Goal: Entertainment & Leisure: Consume media (video, audio)

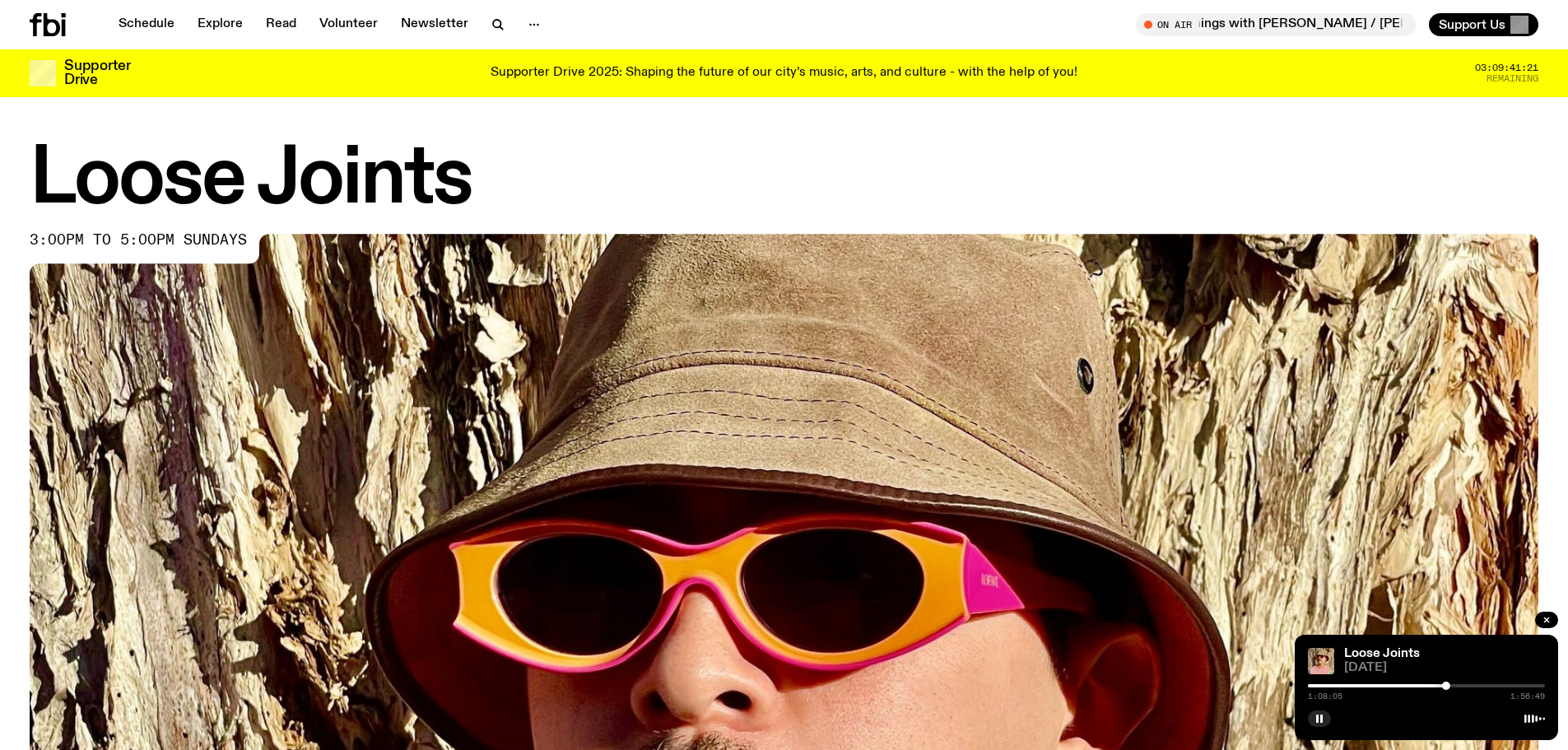
scroll to position [896, 0]
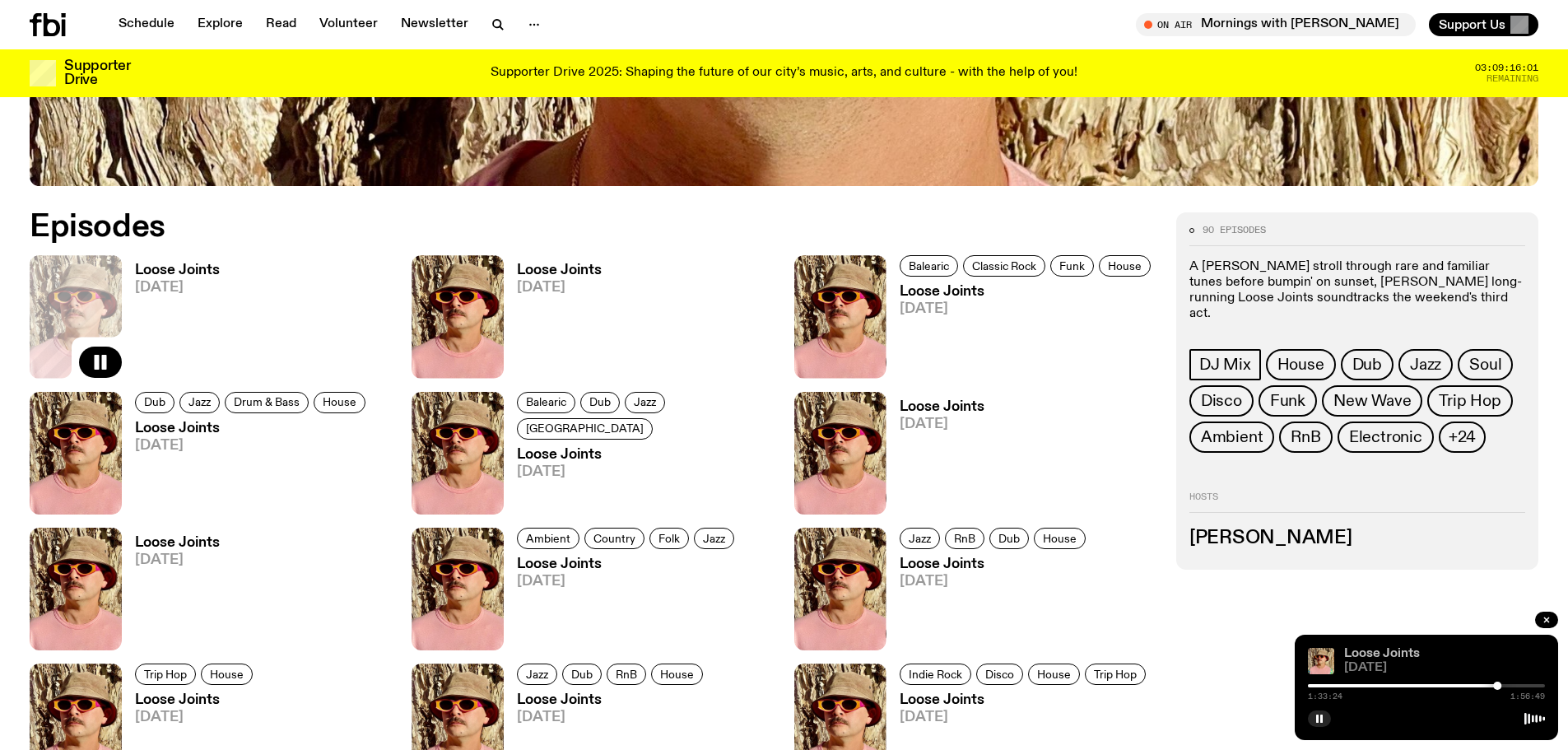
click at [1384, 650] on link "Loose Joints" at bounding box center [1382, 653] width 76 height 13
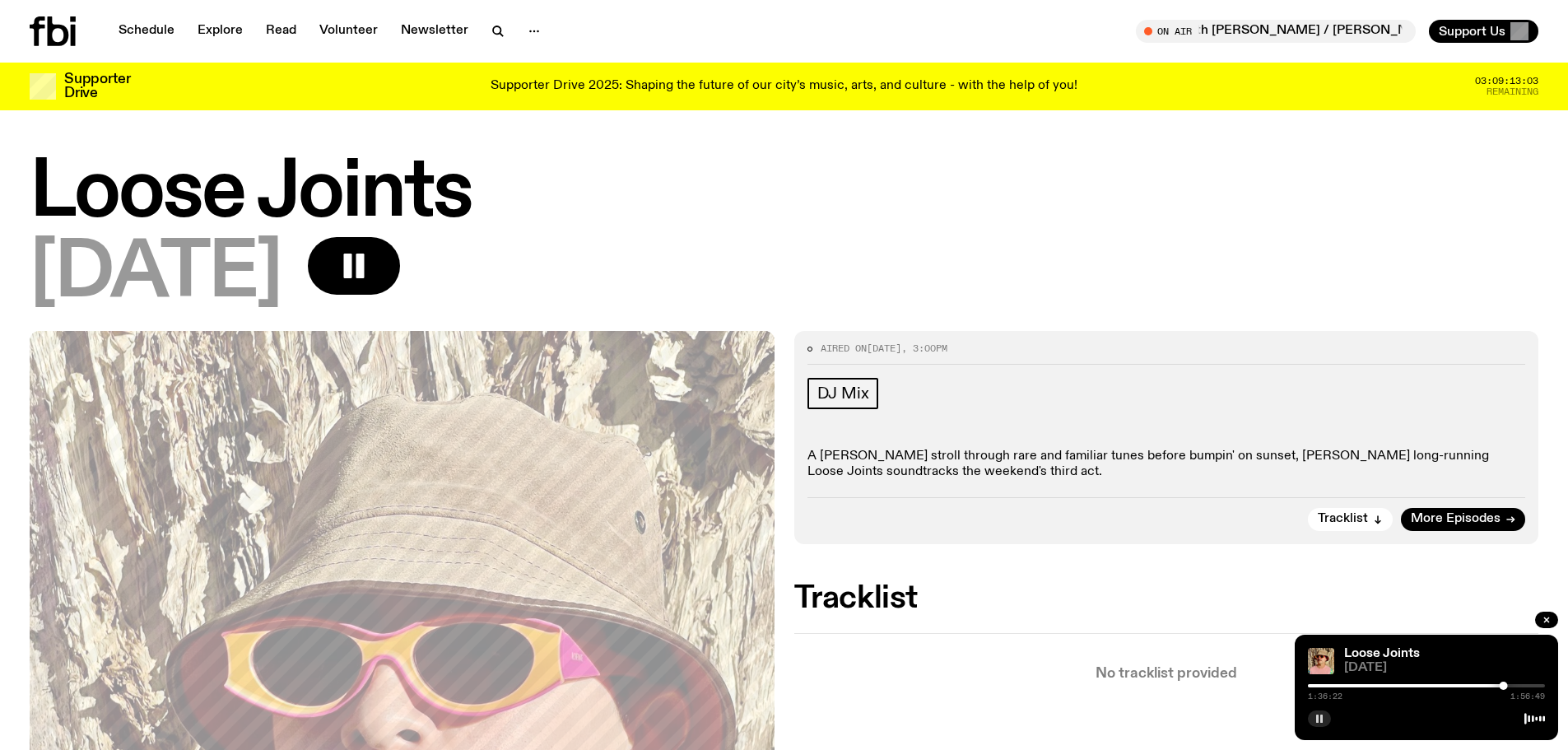
click at [1314, 718] on icon "button" at bounding box center [1319, 719] width 10 height 10
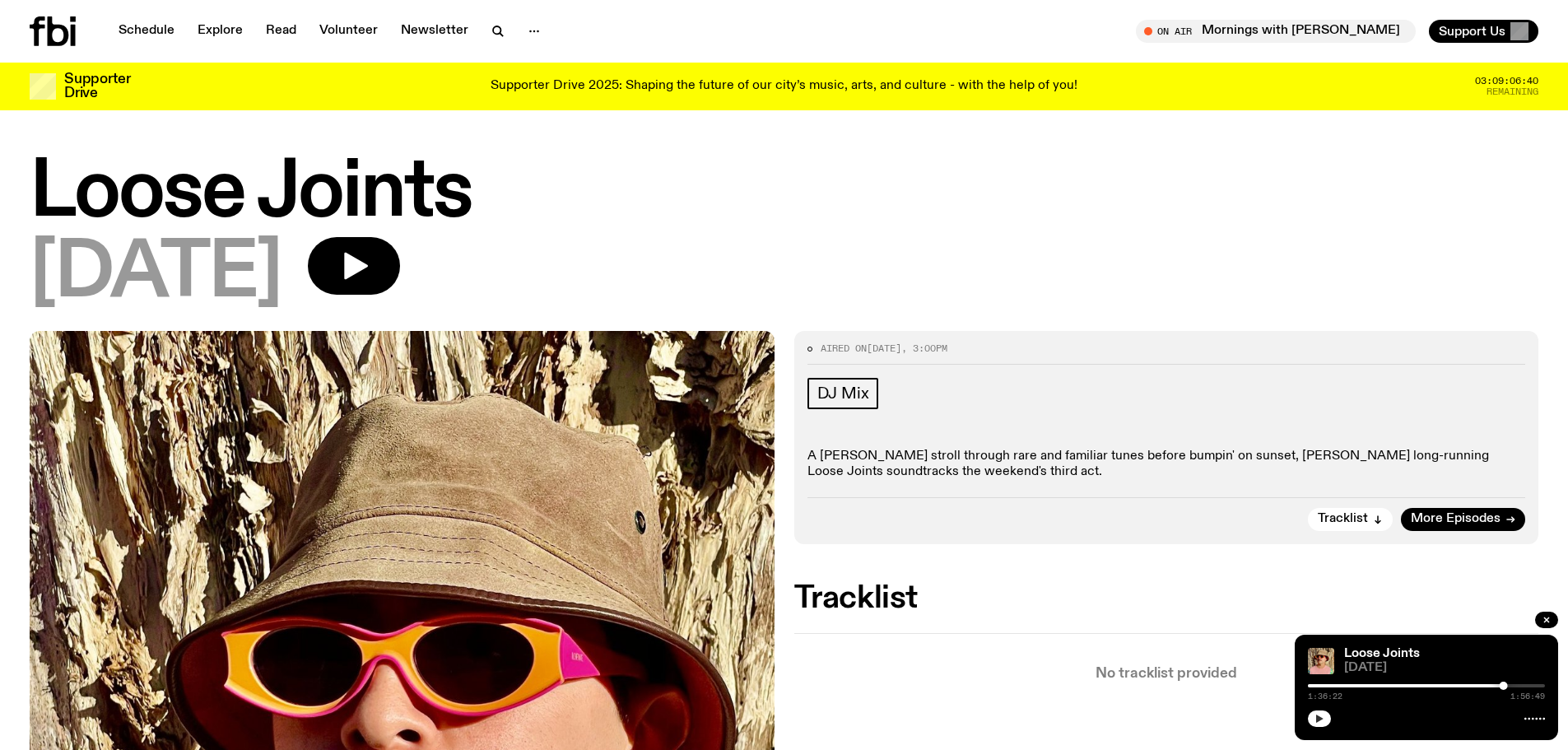
click at [1317, 714] on icon "button" at bounding box center [1319, 719] width 10 height 10
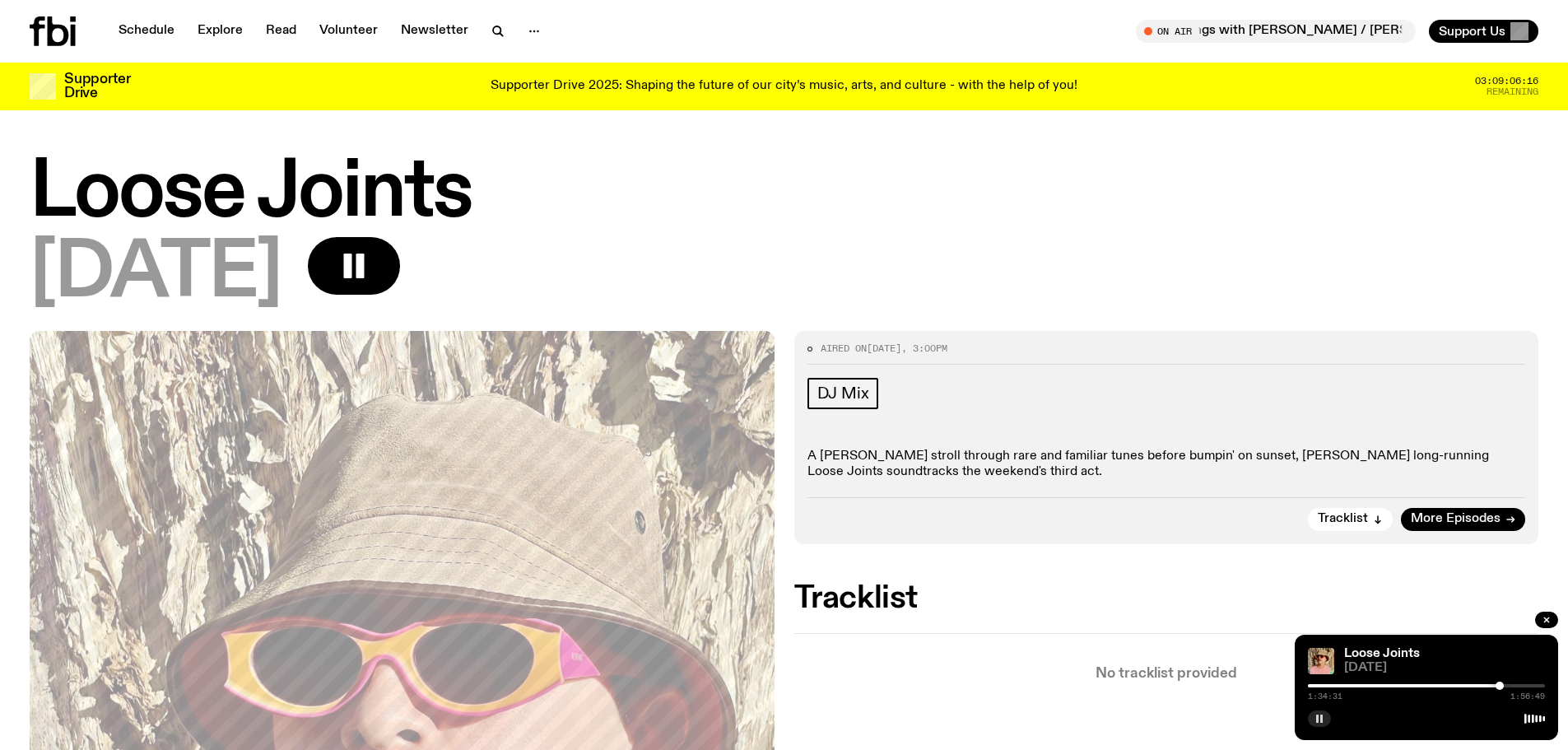
click at [1499, 685] on div at bounding box center [1499, 686] width 8 height 8
click at [1496, 685] on div at bounding box center [1499, 686] width 8 height 8
click at [1494, 685] on div at bounding box center [1494, 686] width 8 height 8
click at [1490, 685] on div at bounding box center [1494, 686] width 8 height 8
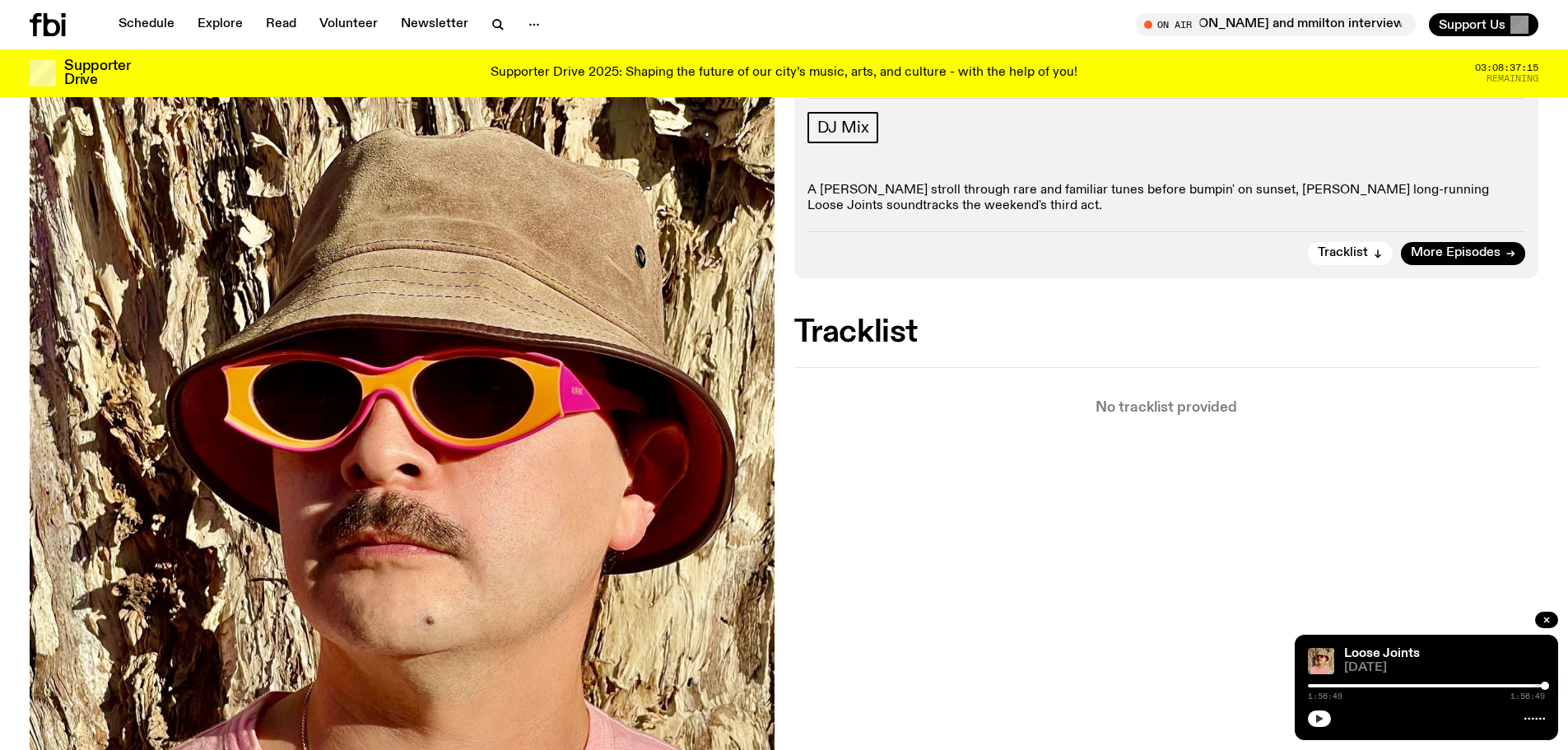
scroll to position [157, 0]
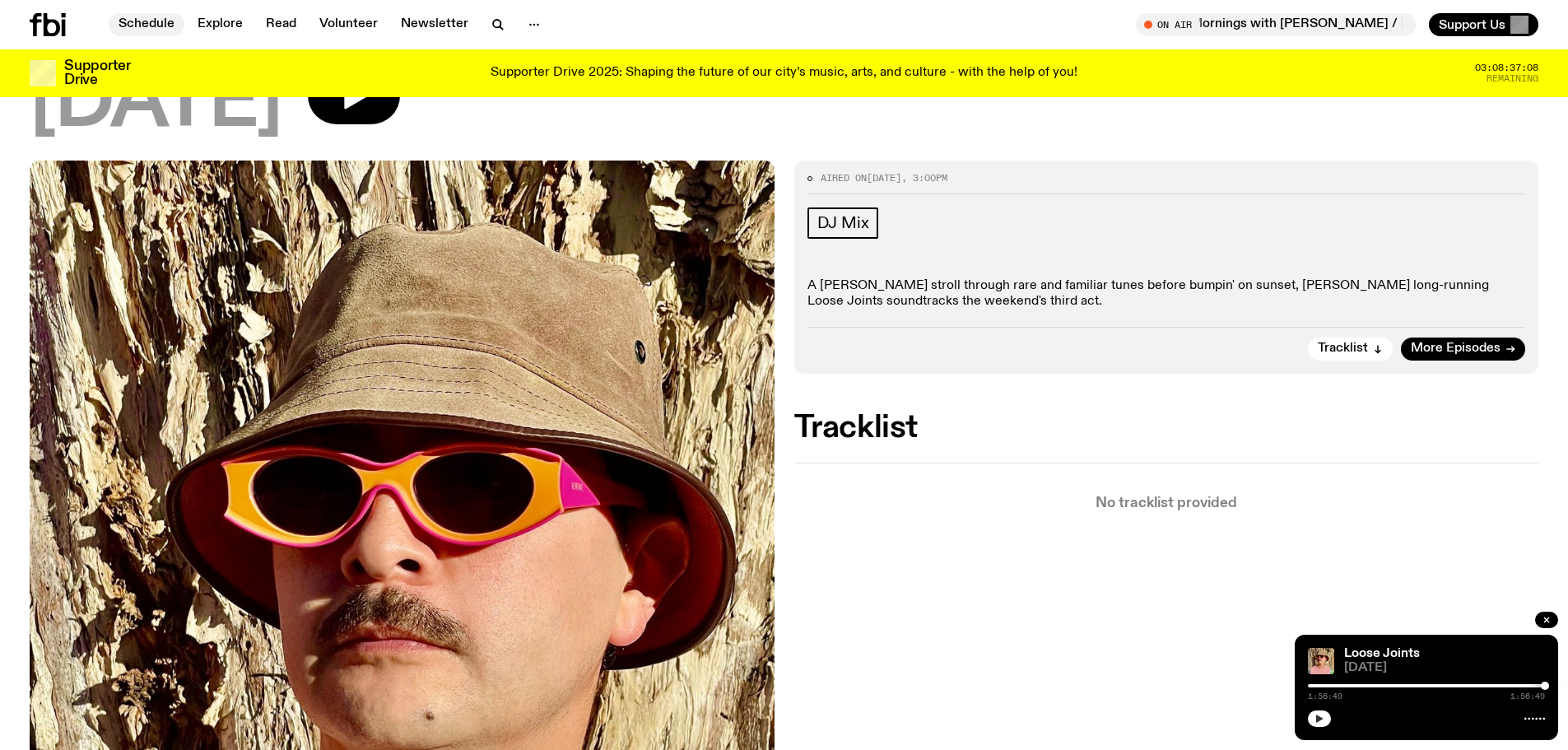
click at [144, 23] on link "Schedule" at bounding box center [146, 25] width 76 height 23
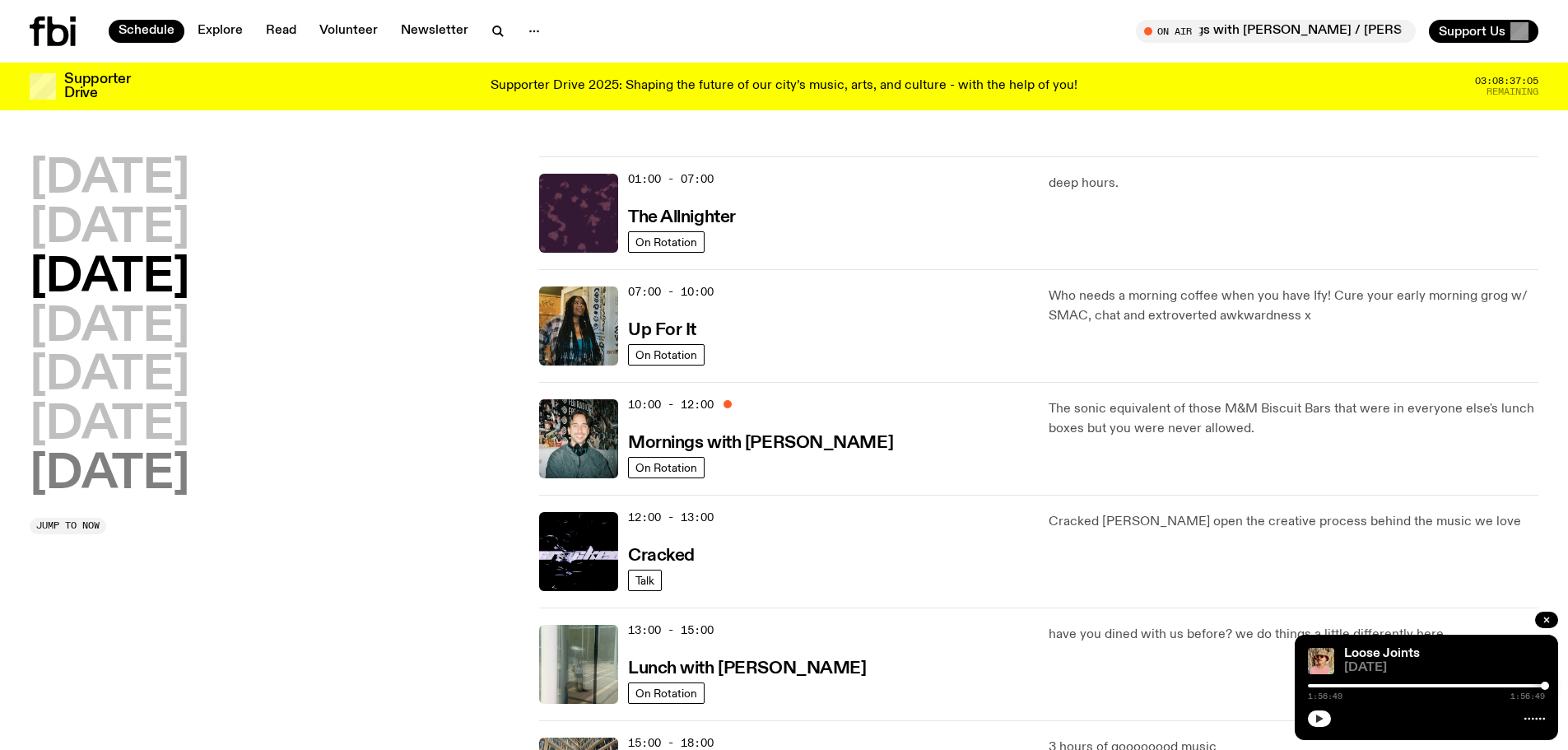
click at [111, 467] on h2 "[DATE]" at bounding box center [109, 475] width 160 height 46
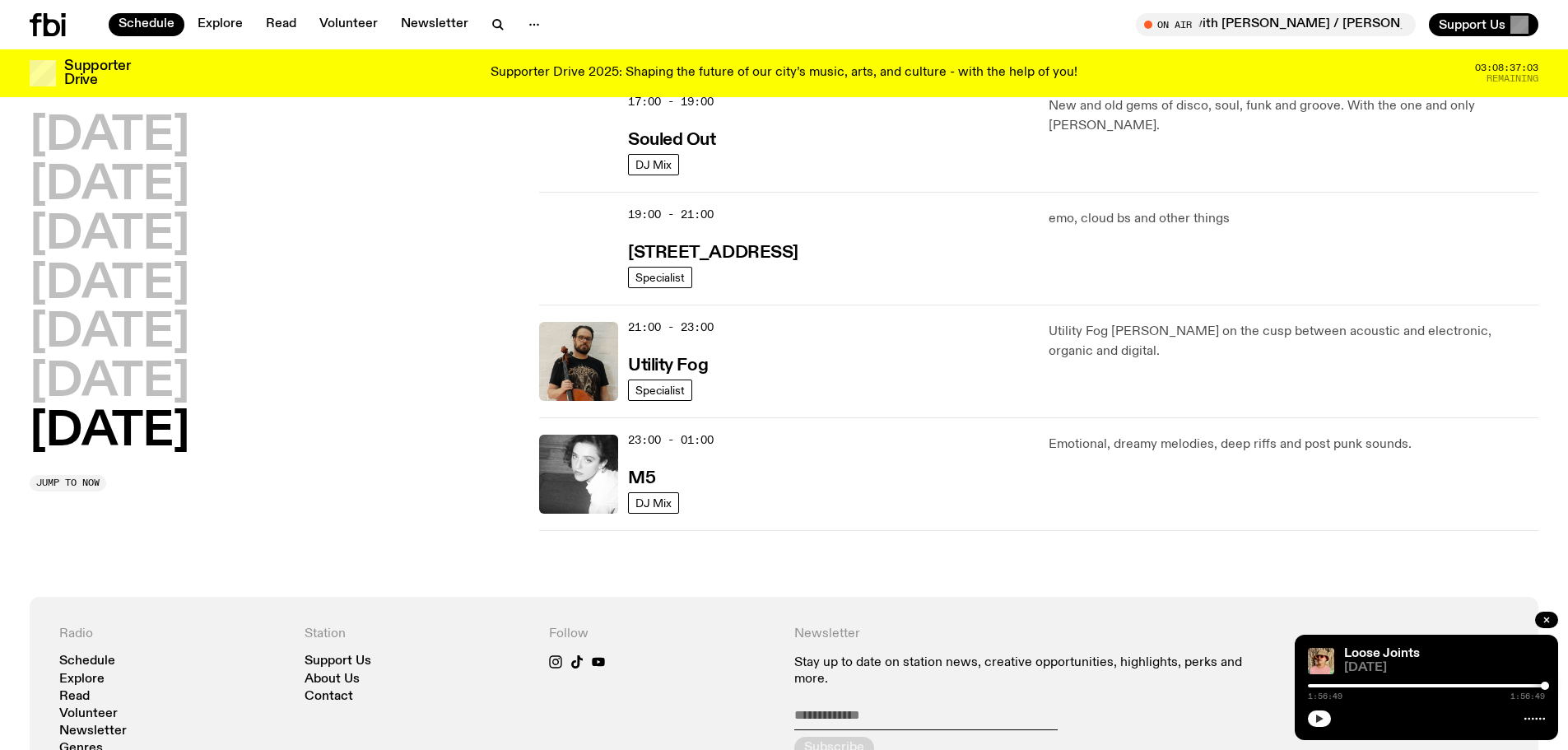
scroll to position [1015, 0]
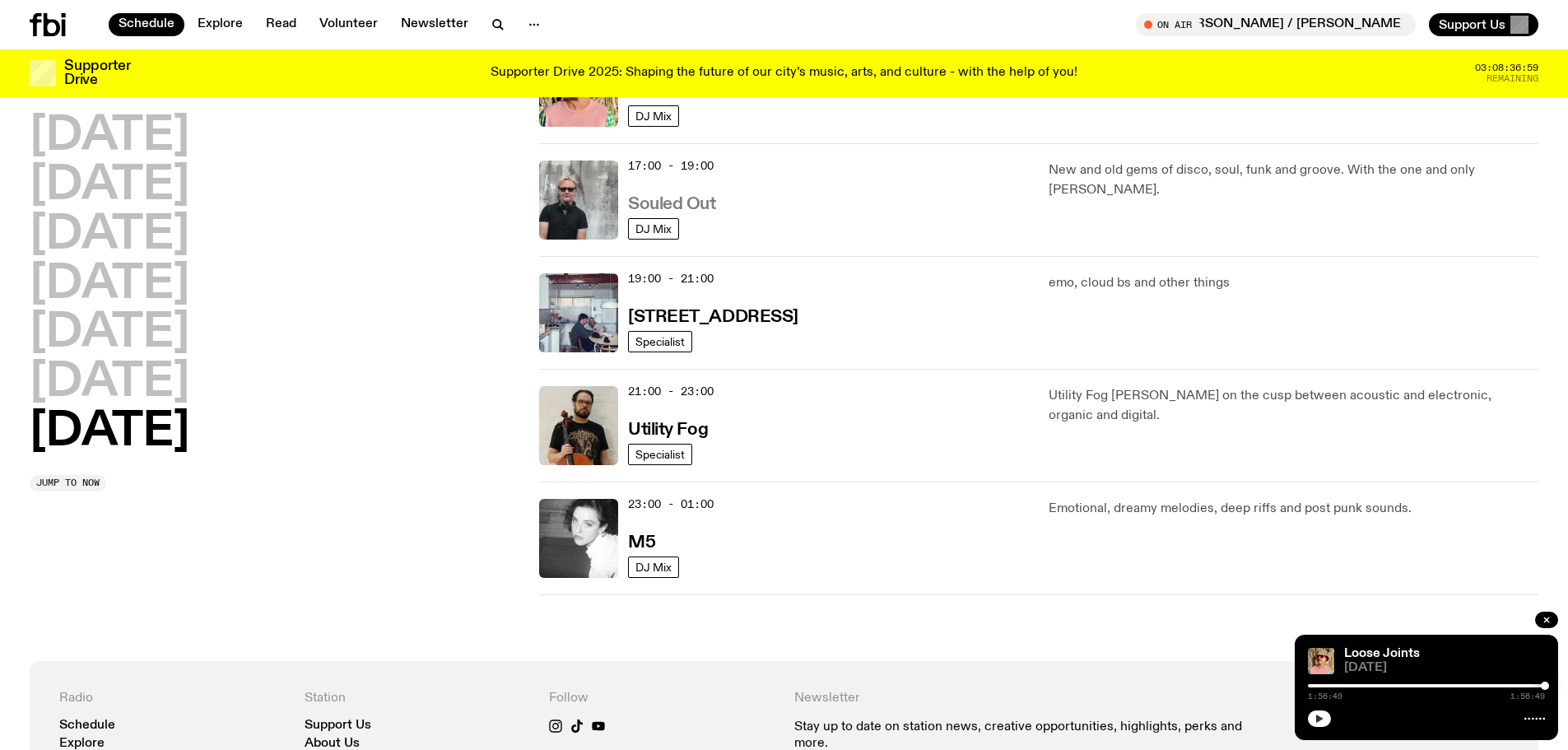
click at [662, 202] on h3 "Souled Out" at bounding box center [672, 204] width 88 height 17
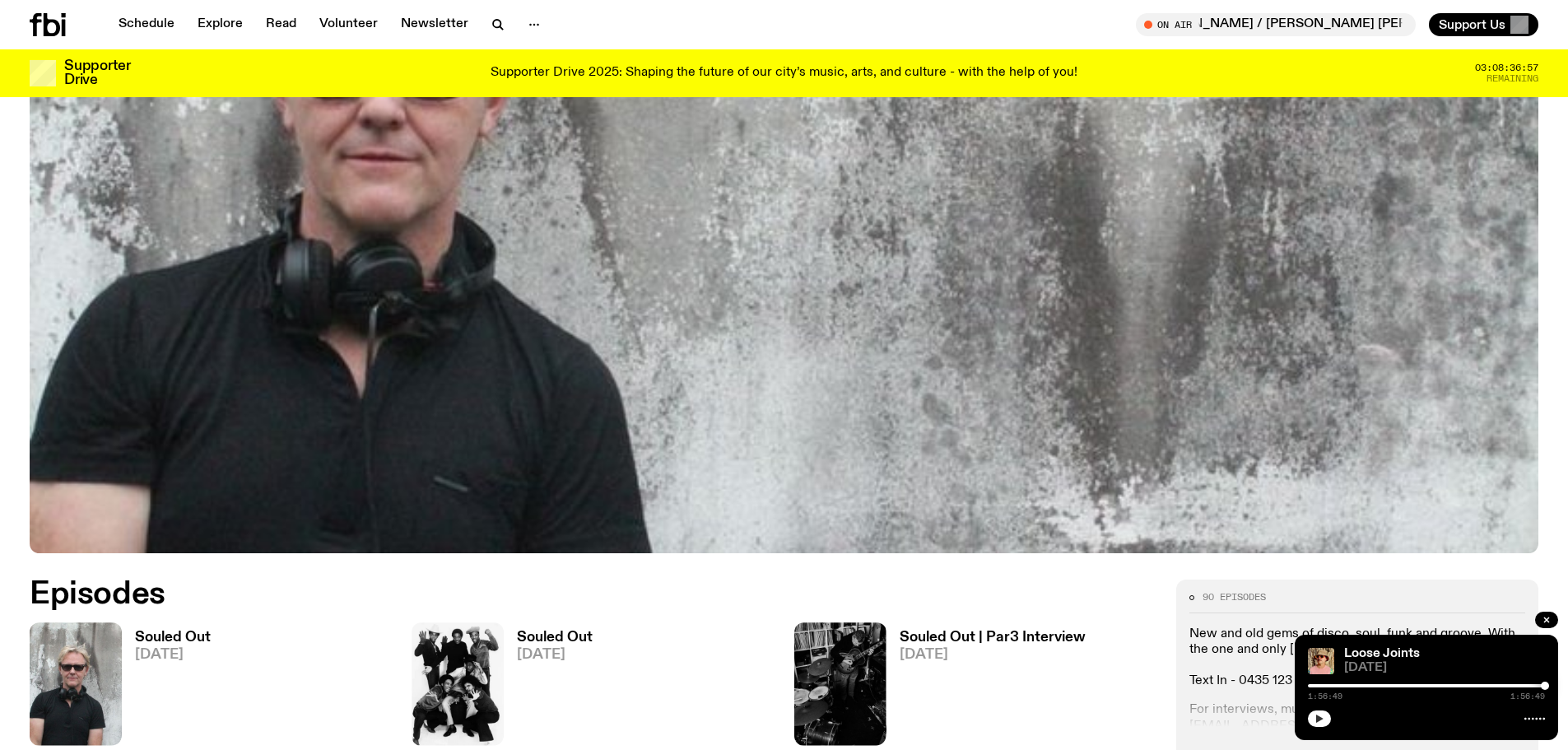
scroll to position [569, 0]
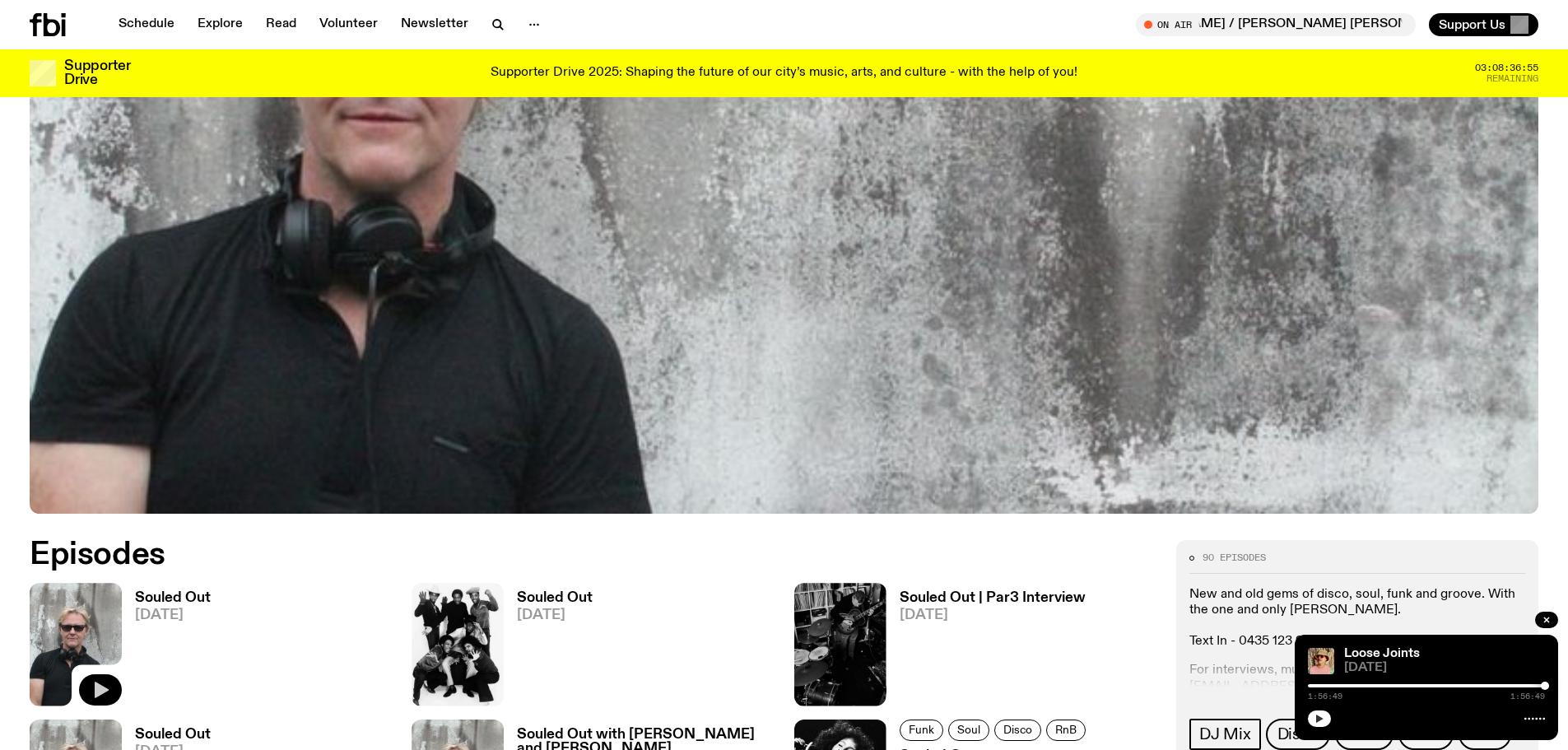
click at [103, 689] on icon "button" at bounding box center [101, 690] width 14 height 17
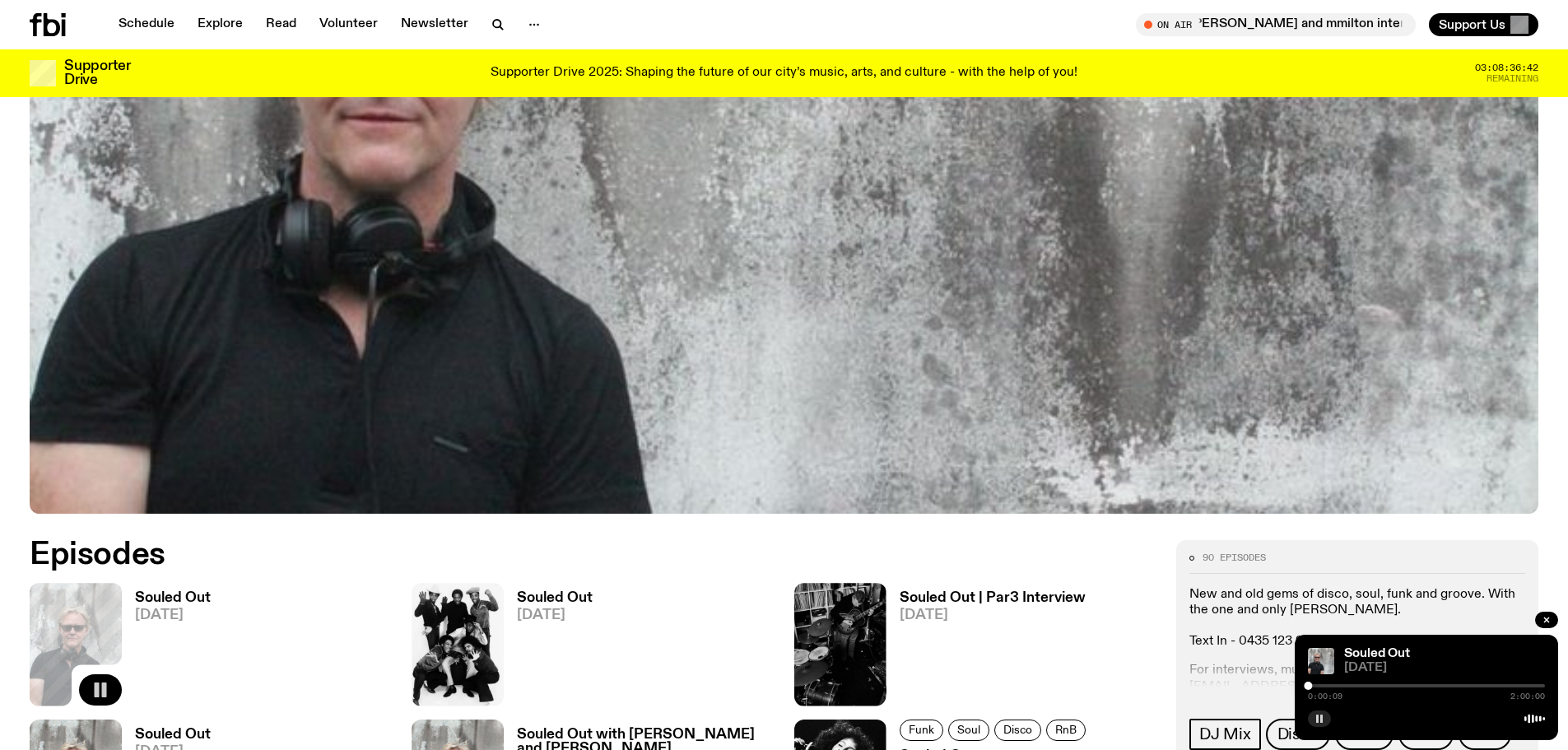
click at [1317, 685] on div at bounding box center [1426, 686] width 237 height 3
click at [1327, 685] on div at bounding box center [1426, 686] width 237 height 3
click at [1336, 685] on div at bounding box center [1426, 686] width 237 height 3
click at [1346, 685] on div at bounding box center [1426, 686] width 237 height 3
